Goal: Navigation & Orientation: Find specific page/section

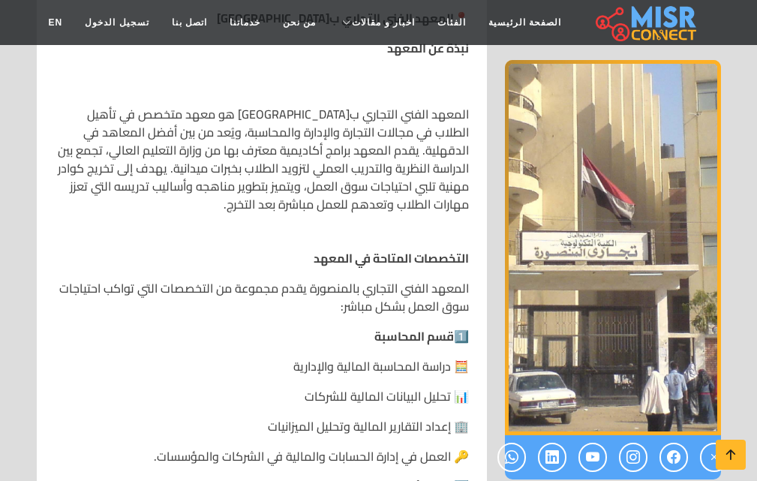
scroll to position [553, 0]
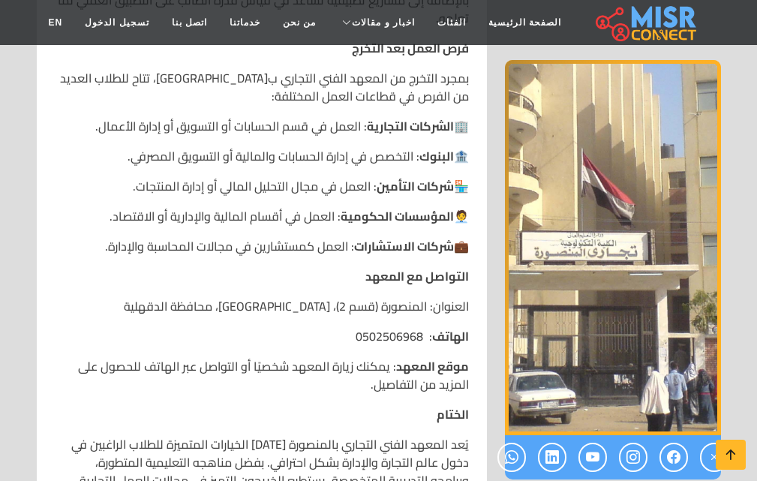
scroll to position [3538, 0]
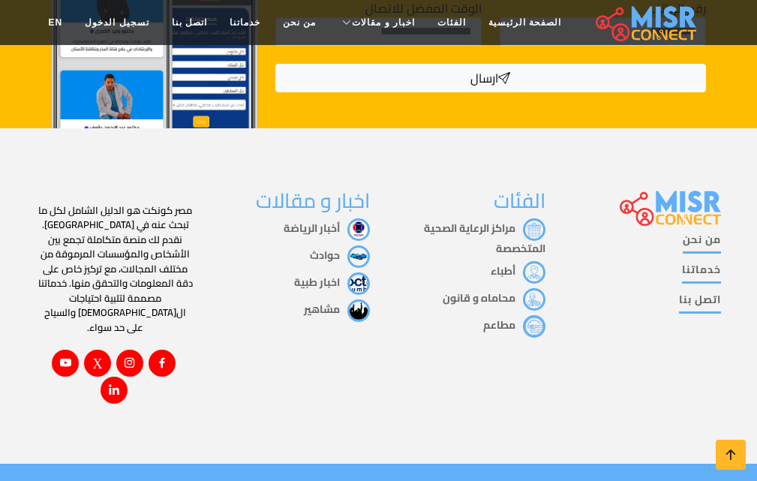
click at [718, 352] on div "من نحن خدماتنا اتصل بنا" at bounding box center [641, 296] width 175 height 216
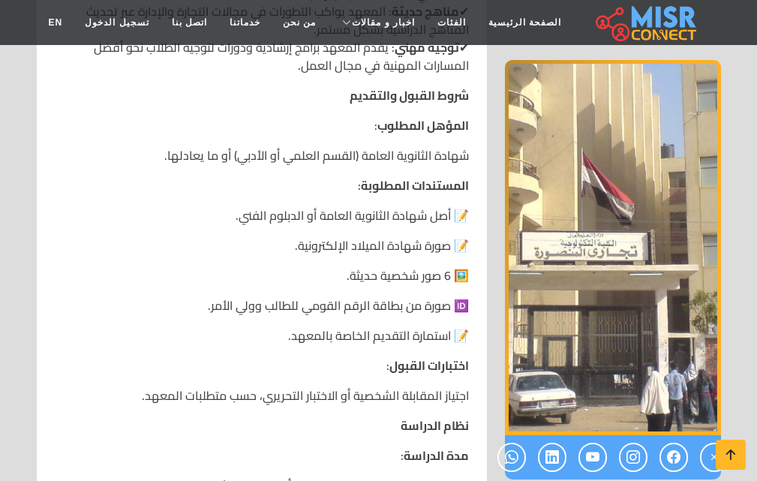
scroll to position [1646, 0]
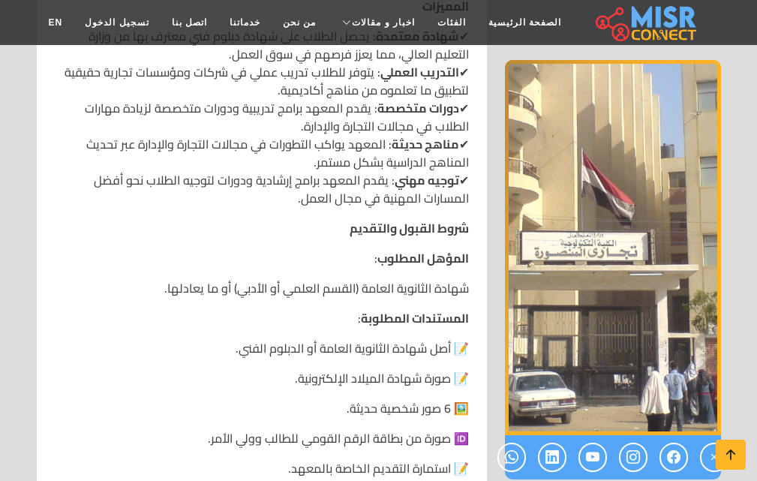
drag, startPoint x: 745, startPoint y: 210, endPoint x: 730, endPoint y: 185, distance: 28.9
drag, startPoint x: 730, startPoint y: 173, endPoint x: 767, endPoint y: 127, distance: 59.3
click at [756, 127] on html "الصفحة الرئيسية الفئات اخبار و مقالات أخبار الرياضة حوادث اخبار طبية مشاهير اخب…" at bounding box center [378, 379] width 757 height 4051
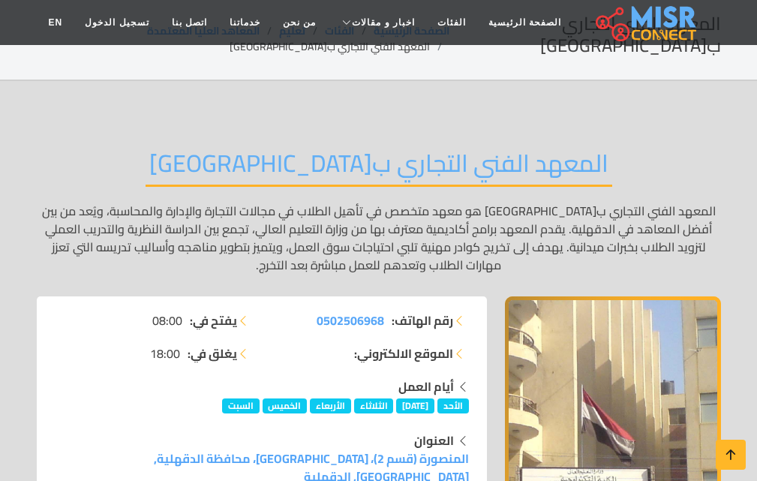
scroll to position [286, 0]
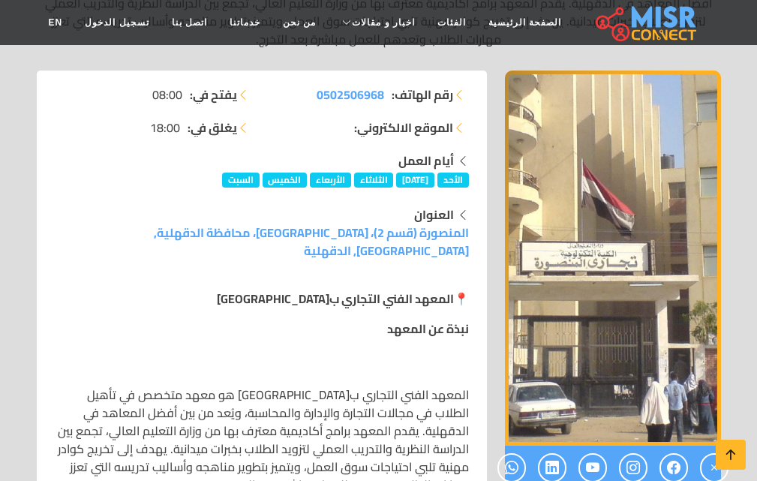
click at [636, 213] on img "1 / 1" at bounding box center [613, 257] width 216 height 375
click at [638, 214] on img "1 / 1" at bounding box center [613, 257] width 216 height 375
click at [639, 214] on img "1 / 1" at bounding box center [613, 257] width 216 height 375
click at [730, 457] on icon at bounding box center [730, 454] width 21 height 21
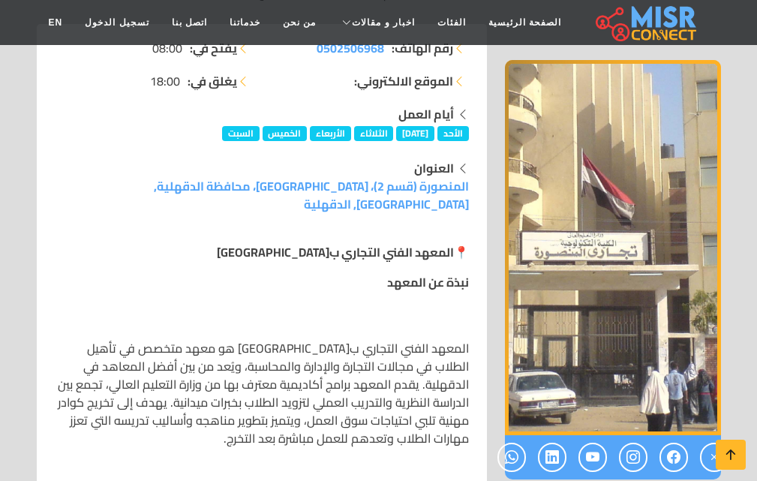
scroll to position [345, 0]
